Goal: Task Accomplishment & Management: Use online tool/utility

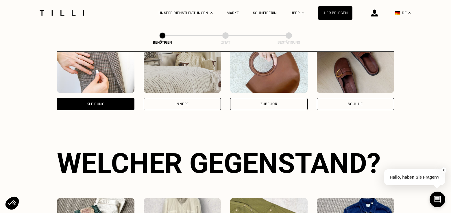
scroll to position [121, 0]
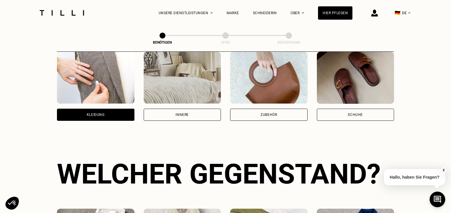
click at [275, 113] on div "Zubehör" at bounding box center [269, 115] width 78 height 12
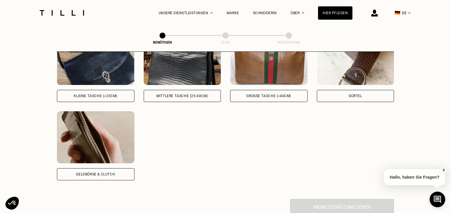
scroll to position [292, 0]
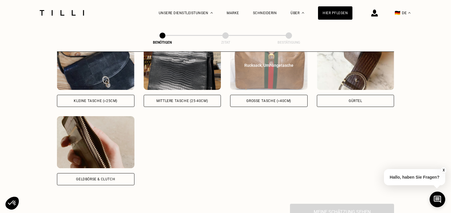
click at [287, 76] on img at bounding box center [269, 64] width 78 height 52
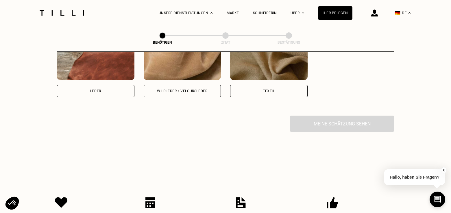
scroll to position [526, 0]
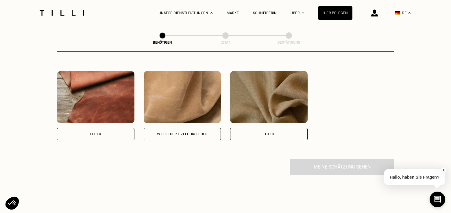
click at [278, 103] on img at bounding box center [269, 97] width 78 height 52
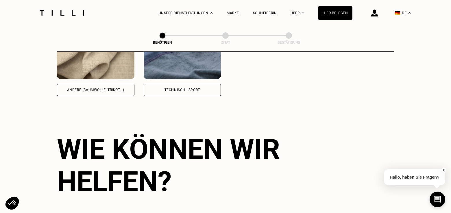
scroll to position [796, 0]
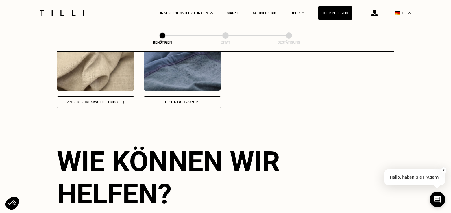
click at [208, 69] on img at bounding box center [183, 65] width 78 height 52
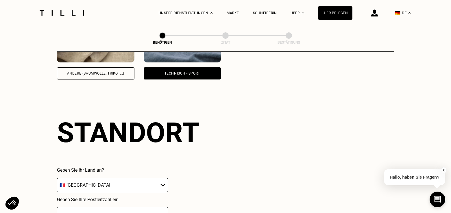
scroll to position [862, 0]
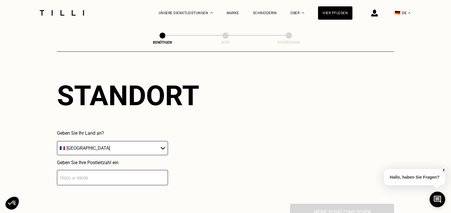
click at [159, 153] on select "🇦🇹 [GEOGRAPHIC_DATA] 🇧🇪 [GEOGRAPHIC_DATA] 🇧🇬 [GEOGRAPHIC_DATA] 🇭🇷 [GEOGRAPHIC_D…" at bounding box center [112, 148] width 111 height 14
select select "AT"
click at [57, 146] on select "🇦🇹 [GEOGRAPHIC_DATA] 🇧🇪 [GEOGRAPHIC_DATA] 🇧🇬 [GEOGRAPHIC_DATA] 🇭🇷 [GEOGRAPHIC_D…" at bounding box center [112, 148] width 111 height 14
click at [131, 186] on input "number" at bounding box center [112, 177] width 111 height 15
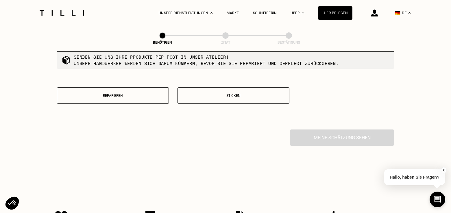
scroll to position [1091, 0]
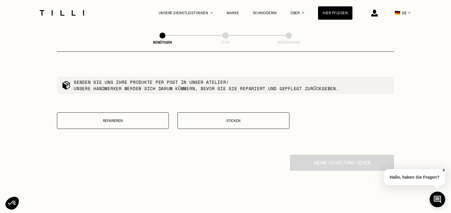
type input "6714"
click at [149, 123] on p "Reparieren" at bounding box center [113, 121] width 106 height 4
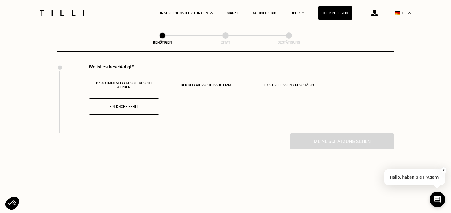
scroll to position [1187, 0]
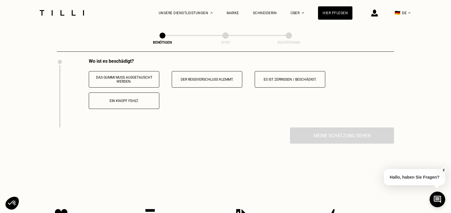
click at [197, 82] on p "Der Reißverschluss klemmt." at bounding box center [207, 80] width 64 height 4
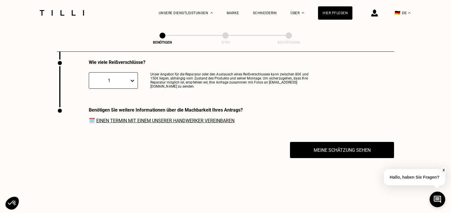
scroll to position [1257, 0]
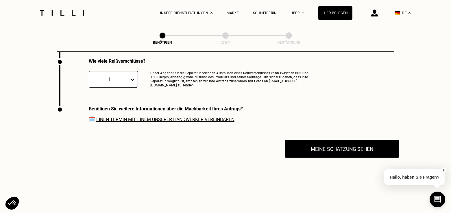
click at [362, 158] on button "Meine Schätzung sehen" at bounding box center [342, 149] width 115 height 18
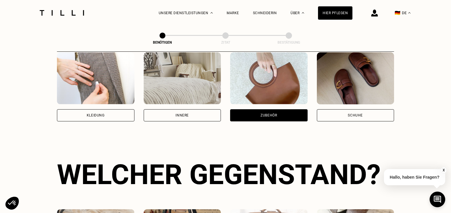
scroll to position [0, 0]
